Goal: Book appointment/travel/reservation

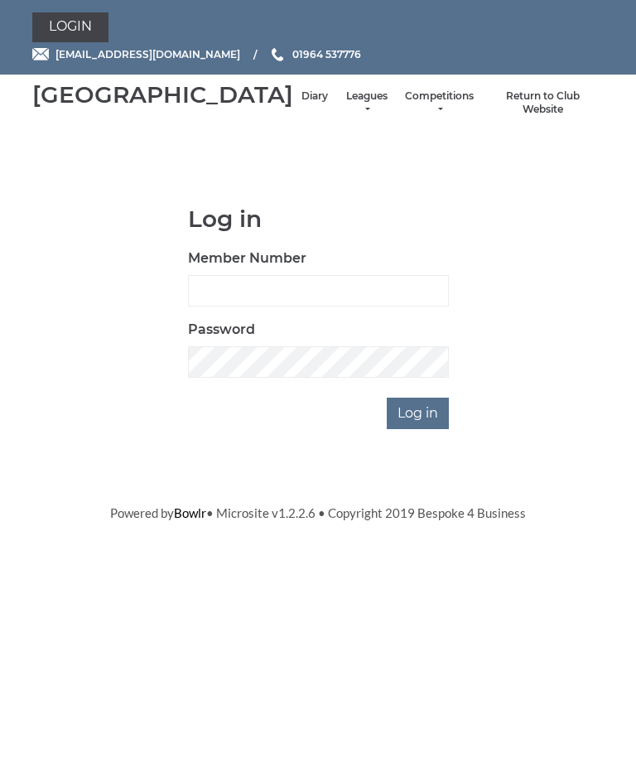
click at [243, 306] on input "Member Number" at bounding box center [318, 290] width 261 height 31
type input "0132"
click at [419, 429] on input "Log in" at bounding box center [418, 412] width 62 height 31
click at [421, 429] on input "Log in" at bounding box center [418, 412] width 62 height 31
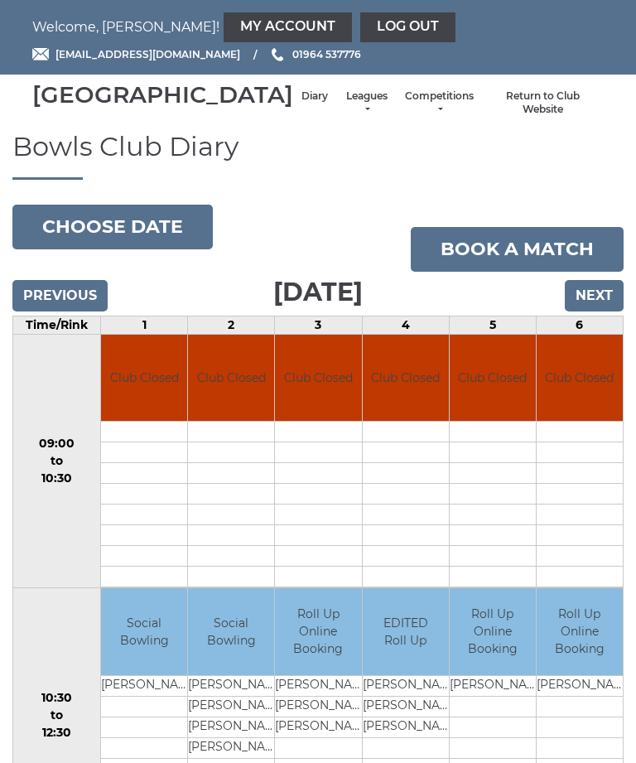
click at [592, 311] on input "Next" at bounding box center [594, 295] width 59 height 31
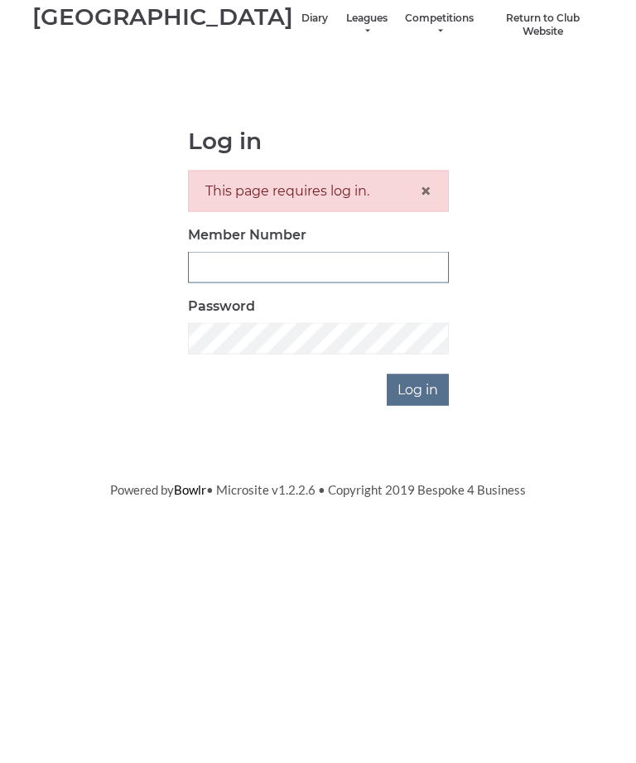
type input "0132"
click at [419, 452] on input "Log in" at bounding box center [418, 467] width 62 height 31
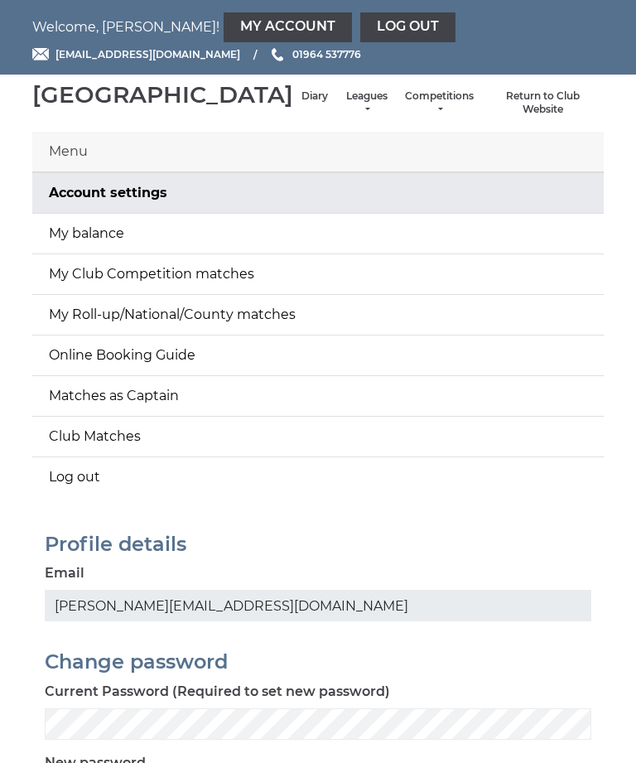
click at [113, 253] on link "My balance" at bounding box center [317, 234] width 571 height 40
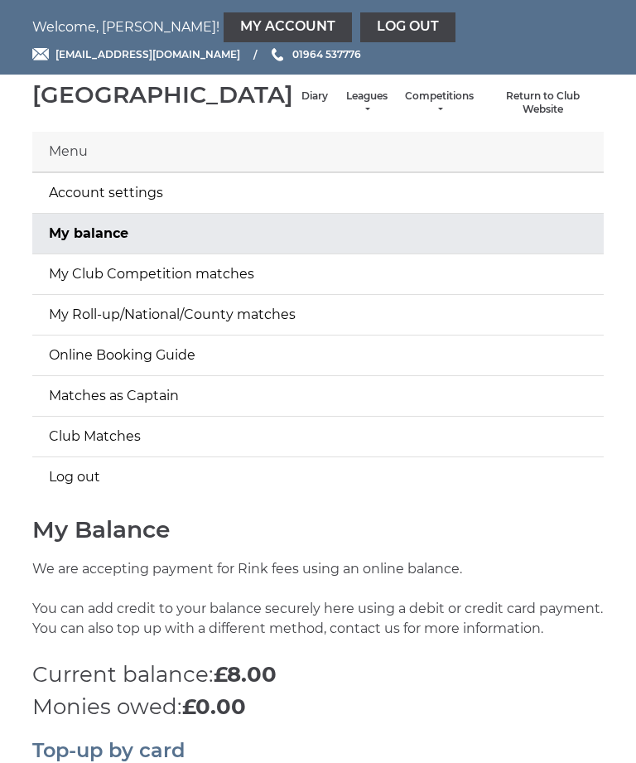
click at [224, 35] on link "My Account" at bounding box center [288, 27] width 128 height 30
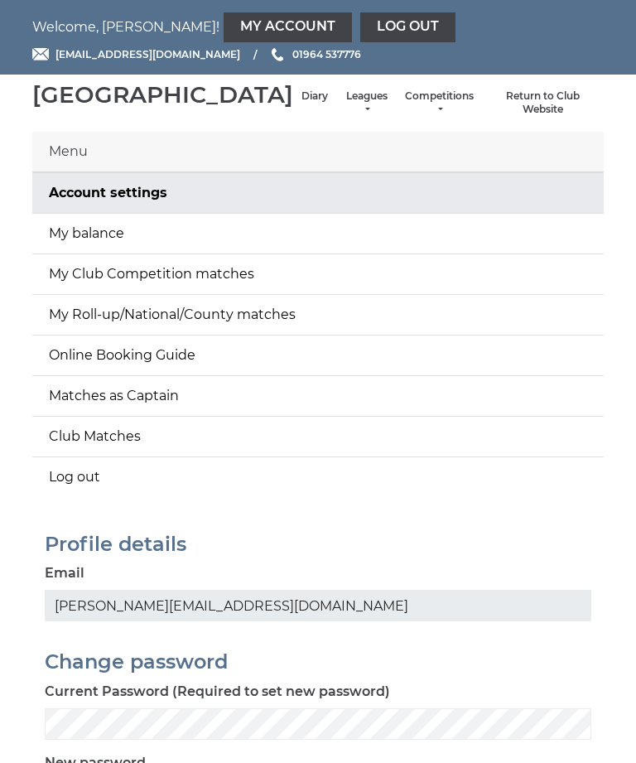
click at [224, 36] on link "My Account" at bounding box center [288, 27] width 128 height 30
click at [98, 253] on link "My balance" at bounding box center [317, 234] width 571 height 40
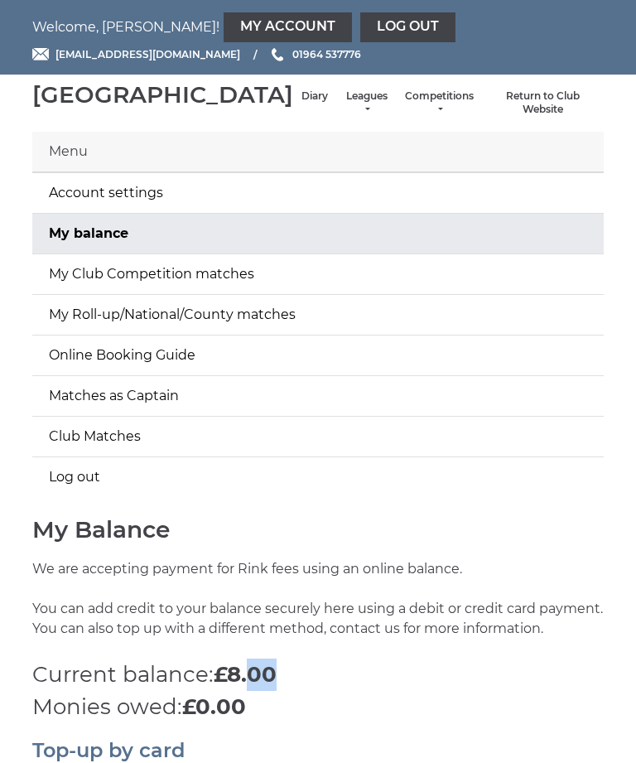
click at [301, 104] on link "Diary" at bounding box center [314, 96] width 26 height 14
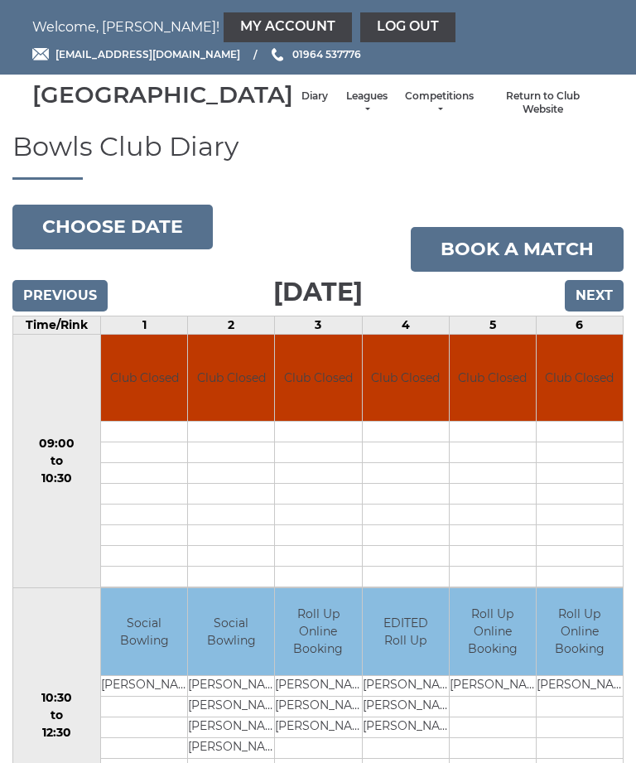
click at [603, 311] on input "Next" at bounding box center [594, 295] width 59 height 31
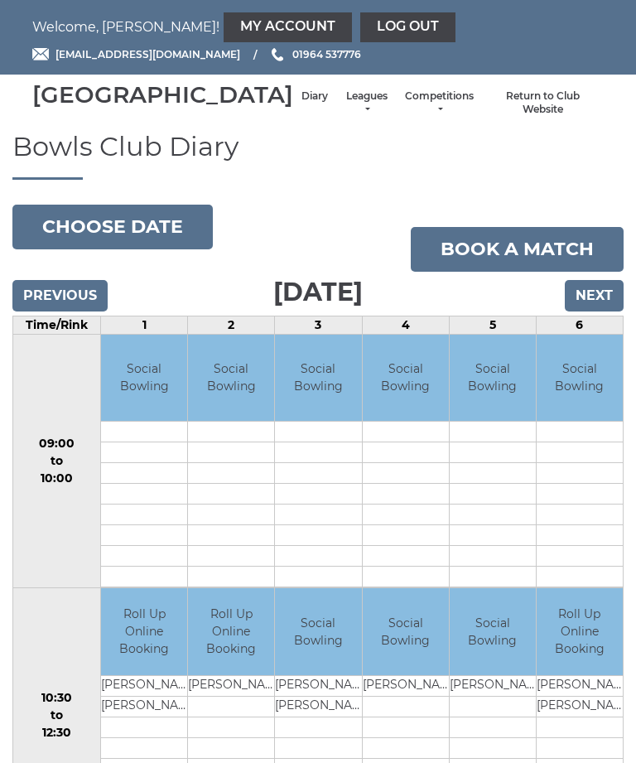
click at [605, 311] on input "Next" at bounding box center [594, 295] width 59 height 31
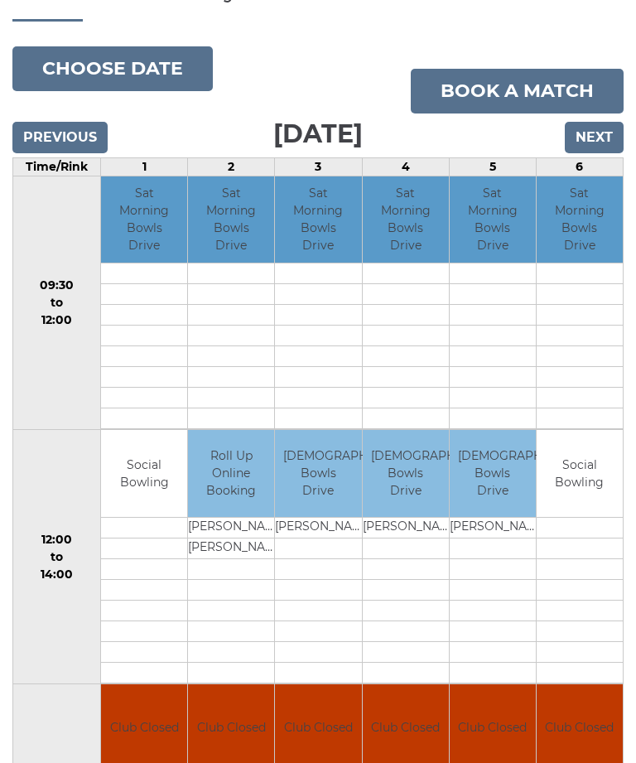
scroll to position [142, 0]
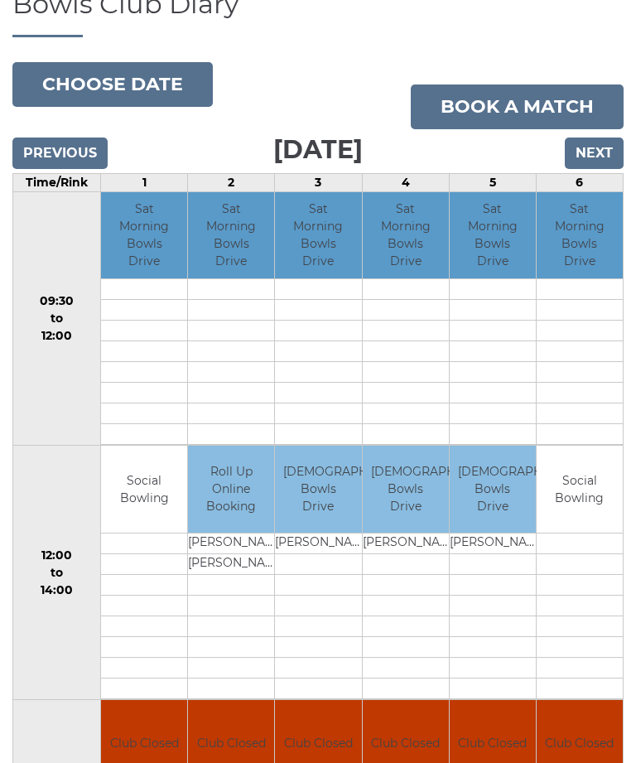
click at [597, 169] on input "Next" at bounding box center [594, 152] width 59 height 31
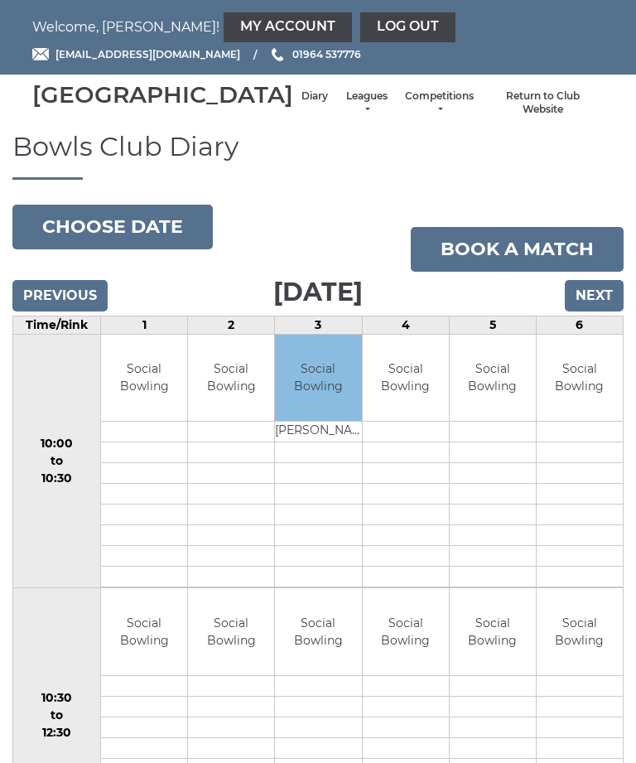
click at [599, 311] on input "Next" at bounding box center [594, 295] width 59 height 31
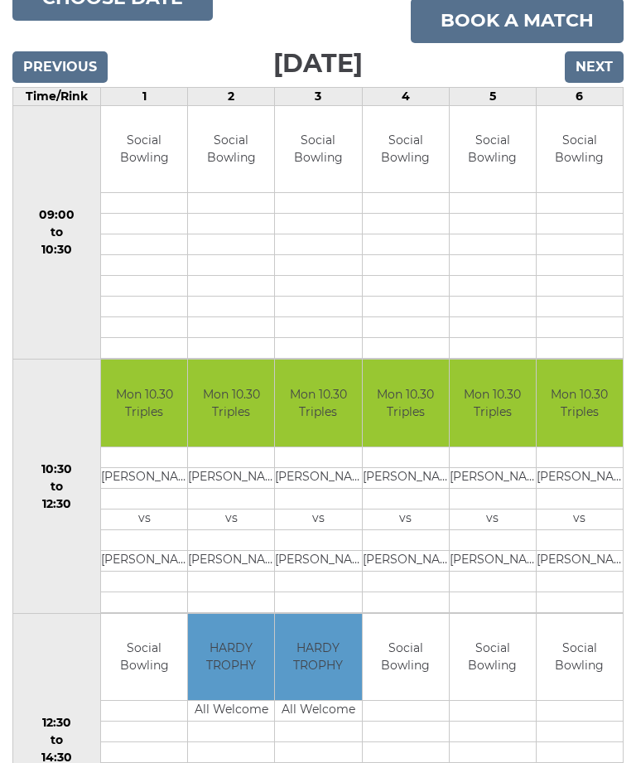
scroll to position [228, 0]
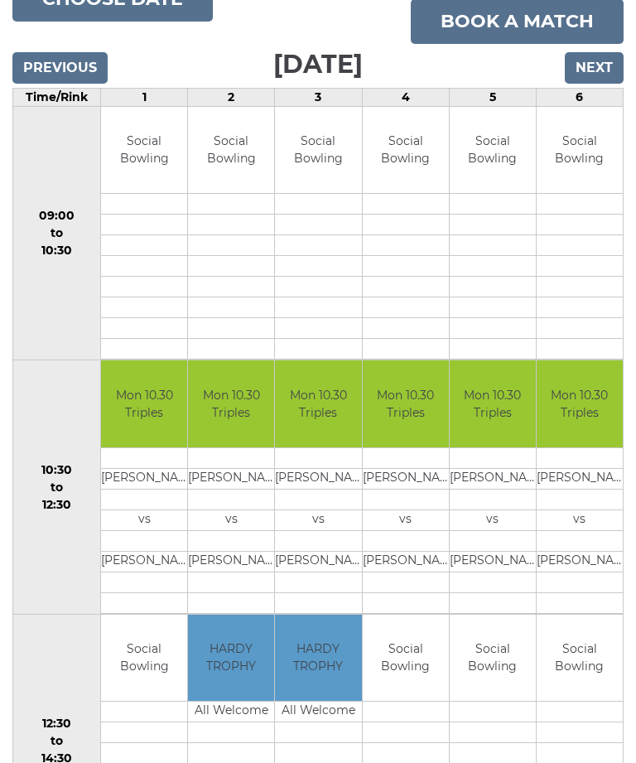
click at [610, 84] on input "Next" at bounding box center [594, 67] width 59 height 31
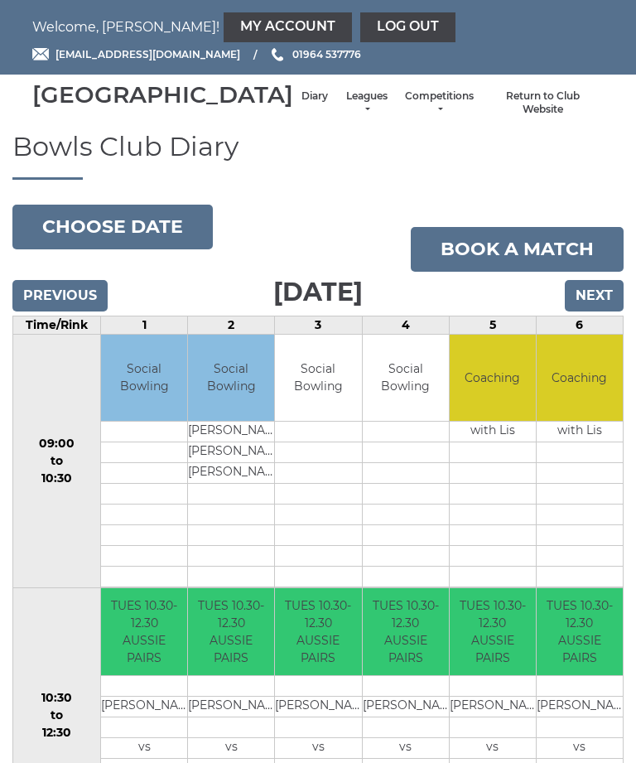
click at [595, 311] on input "Next" at bounding box center [594, 295] width 59 height 31
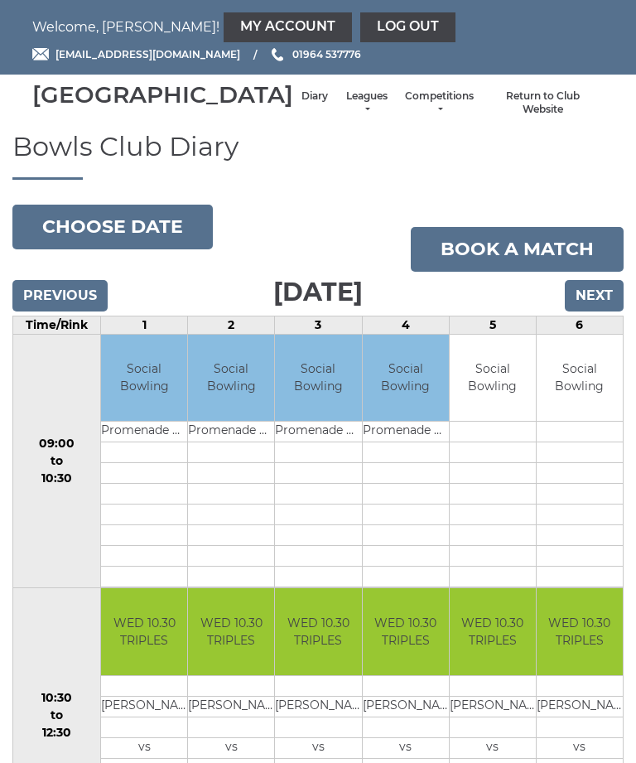
click at [599, 311] on input "Next" at bounding box center [594, 295] width 59 height 31
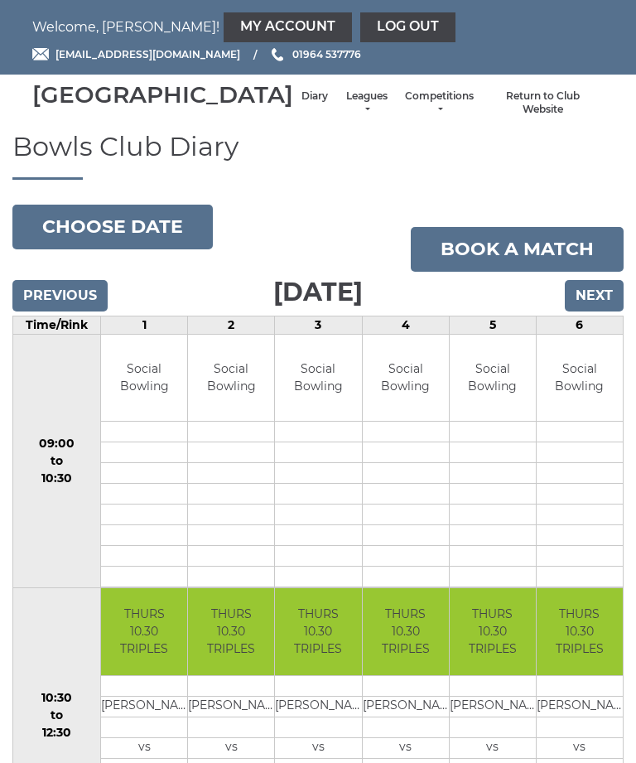
click at [603, 311] on input "Next" at bounding box center [594, 295] width 59 height 31
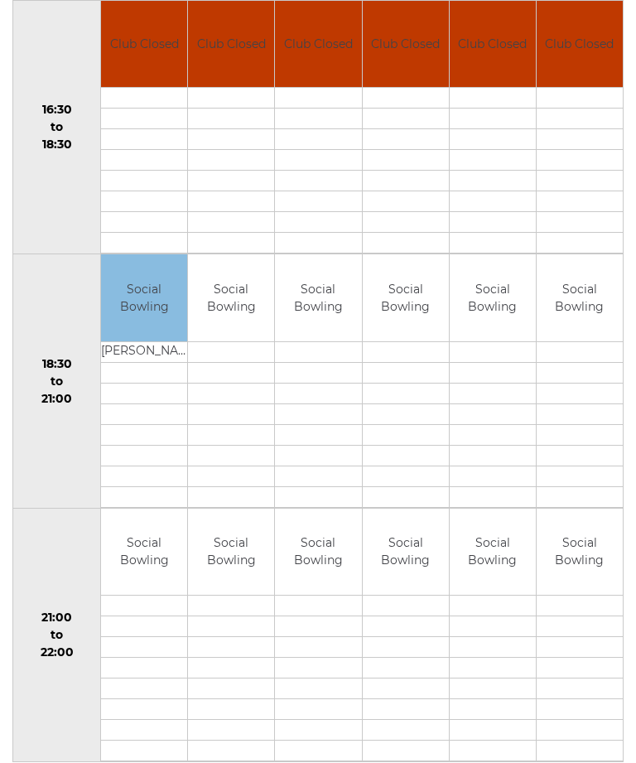
scroll to position [1374, 0]
